Goal: Information Seeking & Learning: Learn about a topic

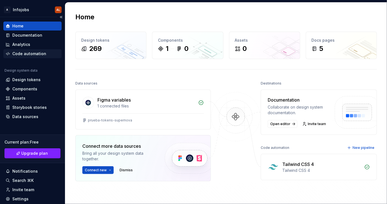
click at [29, 55] on div "Code automation" at bounding box center [29, 54] width 34 height 6
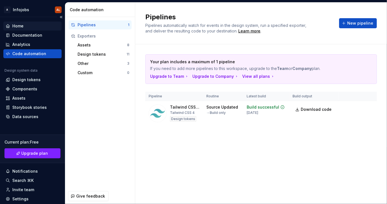
click at [25, 26] on div "Home" at bounding box center [33, 26] width 54 height 6
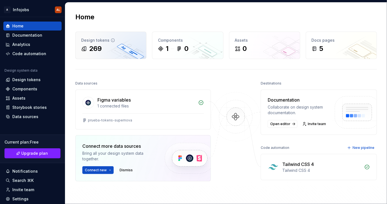
click at [103, 47] on div "269" at bounding box center [110, 48] width 59 height 9
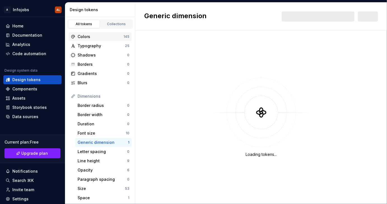
click at [97, 34] on div "Colors" at bounding box center [101, 37] width 46 height 6
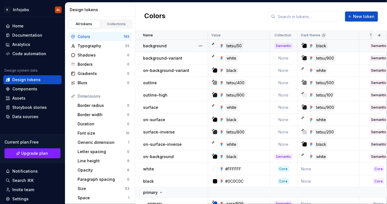
click at [181, 46] on div "background" at bounding box center [175, 46] width 64 height 6
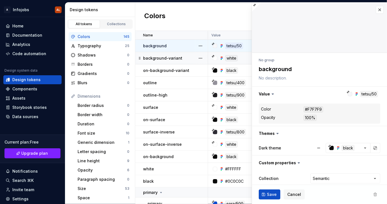
type textarea "*"
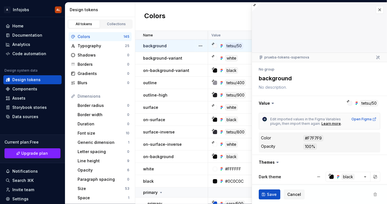
click at [372, 195] on span at bounding box center [375, 195] width 10 height 10
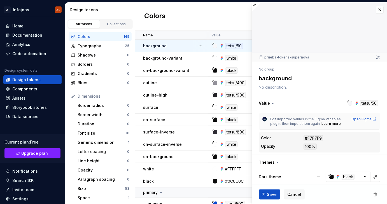
click at [372, 195] on span at bounding box center [375, 195] width 10 height 10
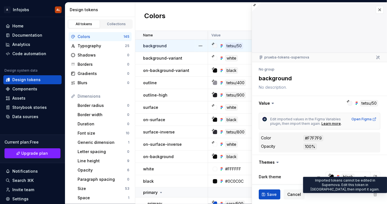
click at [371, 195] on span at bounding box center [375, 195] width 10 height 10
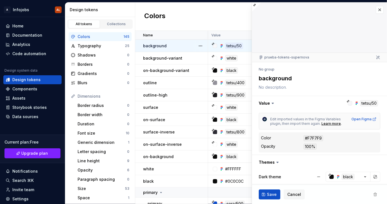
click at [372, 195] on span at bounding box center [375, 195] width 10 height 10
click at [376, 11] on button "button" at bounding box center [380, 10] width 8 height 8
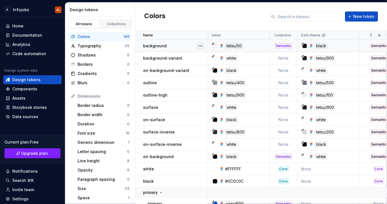
click at [201, 47] on button "button" at bounding box center [201, 46] width 8 height 8
click at [238, 27] on html "A Infojobs AL Home Documentation Analytics Code automation Design system data D…" at bounding box center [193, 102] width 387 height 204
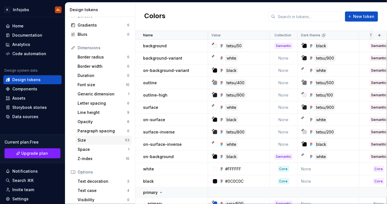
click at [87, 140] on div "Size" at bounding box center [101, 141] width 47 height 6
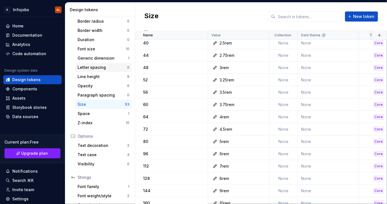
scroll to position [51, 0]
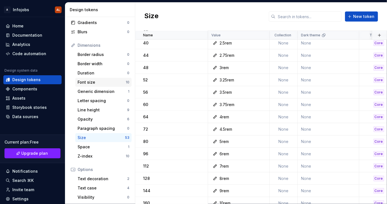
click at [109, 81] on div "Font size" at bounding box center [102, 83] width 48 height 6
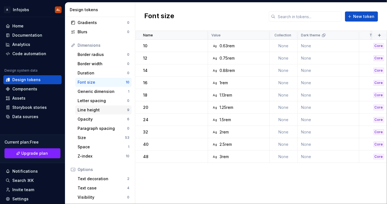
scroll to position [102, 0]
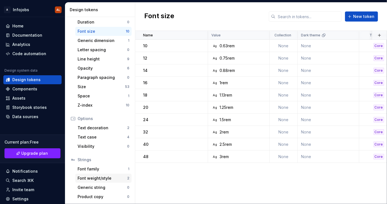
click at [103, 176] on div "Font weight/style" at bounding box center [103, 179] width 50 height 6
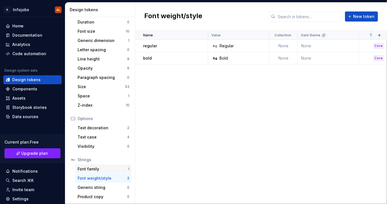
click at [95, 168] on div "Font family" at bounding box center [103, 169] width 50 height 6
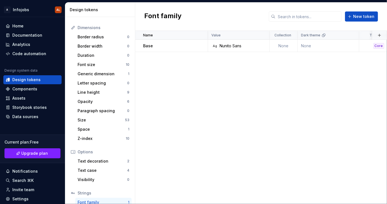
scroll to position [45, 0]
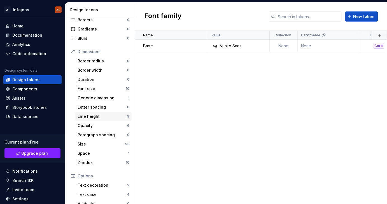
click at [97, 117] on div "Line height" at bounding box center [103, 117] width 50 height 6
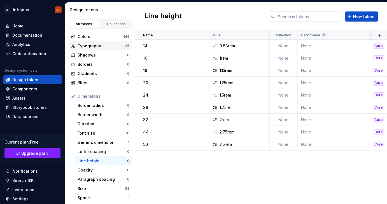
click at [90, 47] on div "Typography" at bounding box center [101, 46] width 47 height 6
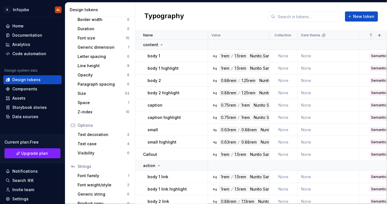
scroll to position [102, 0]
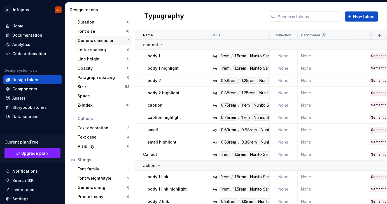
click at [102, 41] on div "Generic dimension" at bounding box center [103, 41] width 50 height 6
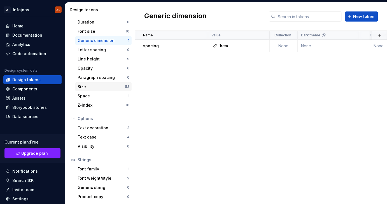
click at [94, 87] on div "Size" at bounding box center [101, 87] width 47 height 6
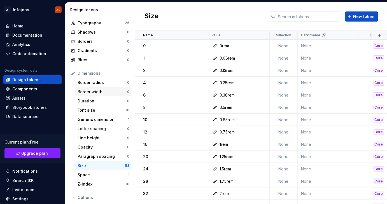
scroll to position [26, 0]
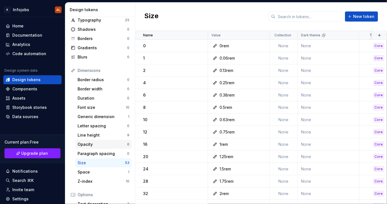
click at [89, 142] on div "Opacity" at bounding box center [103, 145] width 50 height 6
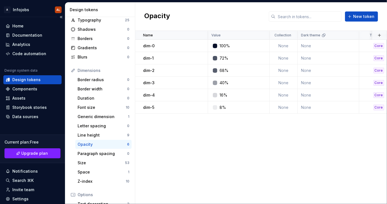
click at [32, 59] on div "Home Documentation Analytics Code automation Design system data Design tokens C…" at bounding box center [32, 72] width 58 height 100
click at [29, 53] on div "Code automation" at bounding box center [29, 54] width 34 height 6
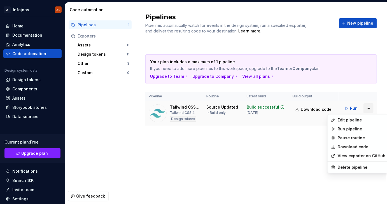
click at [371, 107] on html "A Infojobs AL Home Documentation Analytics Code automation Design system data D…" at bounding box center [193, 102] width 387 height 204
click at [348, 119] on div "Edit pipeline" at bounding box center [362, 120] width 48 height 6
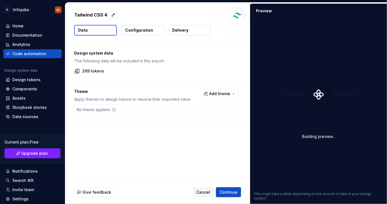
click at [139, 30] on p "Configuration" at bounding box center [139, 30] width 28 height 6
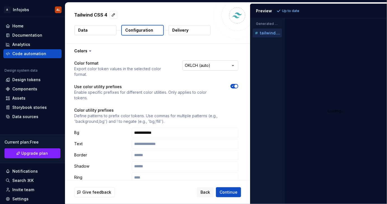
click at [226, 64] on html "**********" at bounding box center [193, 102] width 387 height 204
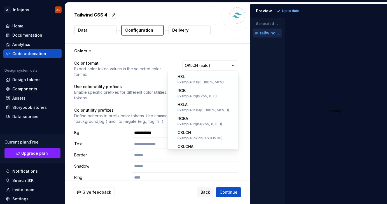
scroll to position [90, 0]
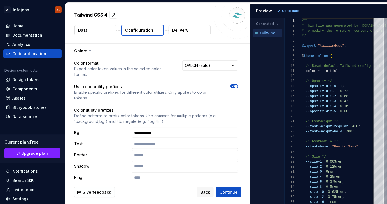
click at [226, 51] on html "**********" at bounding box center [193, 102] width 387 height 204
click at [27, 78] on div "Design tokens" at bounding box center [26, 80] width 28 height 6
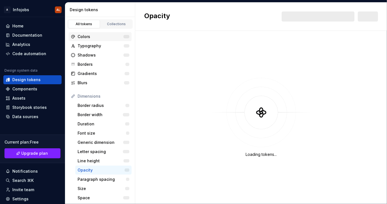
click at [94, 35] on div "Colors" at bounding box center [101, 37] width 46 height 6
